Goal: Task Accomplishment & Management: Manage account settings

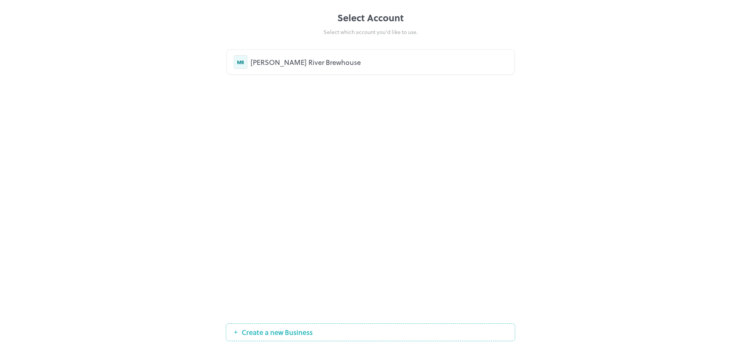
click at [276, 61] on div "[PERSON_NAME] River Brewhouse" at bounding box center [379, 62] width 257 height 10
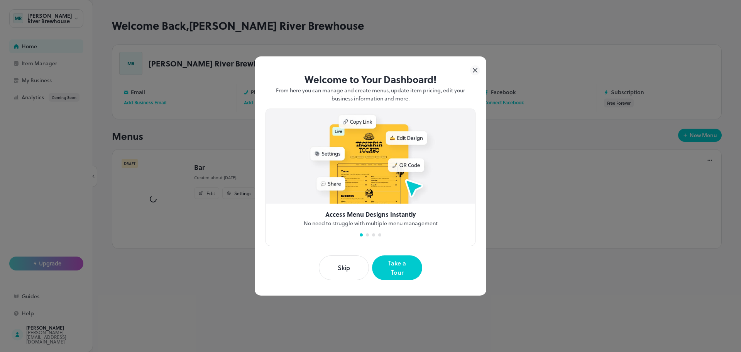
click at [474, 72] on icon at bounding box center [475, 70] width 4 height 4
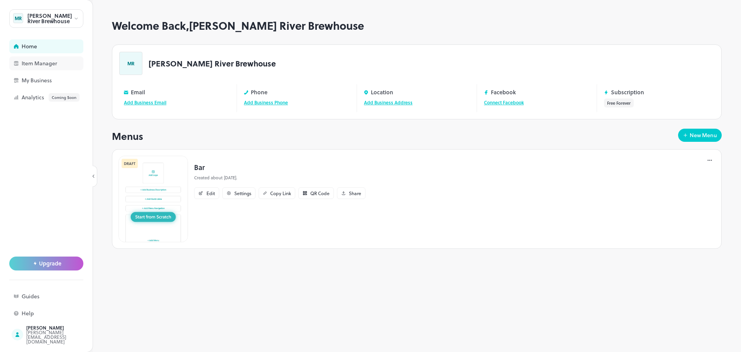
click at [61, 65] on div "Item Manager" at bounding box center [60, 63] width 77 height 5
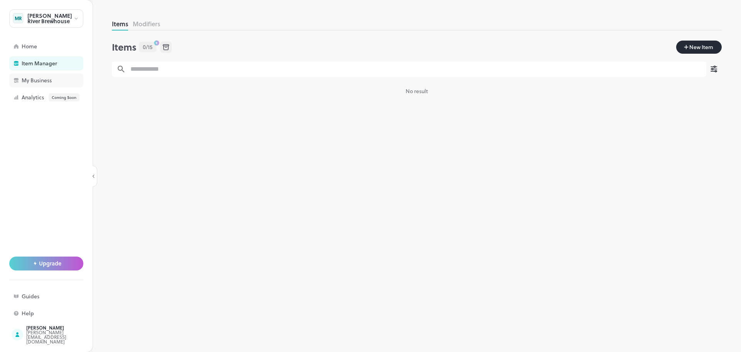
click at [68, 77] on div "My Business" at bounding box center [46, 80] width 74 height 14
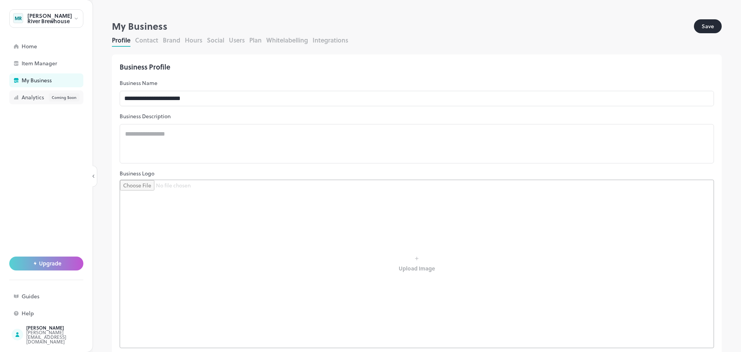
click at [22, 97] on div "Analytics Coming Soon" at bounding box center [60, 97] width 77 height 8
click at [28, 46] on div "Home" at bounding box center [60, 46] width 77 height 5
